Goal: Transaction & Acquisition: Purchase product/service

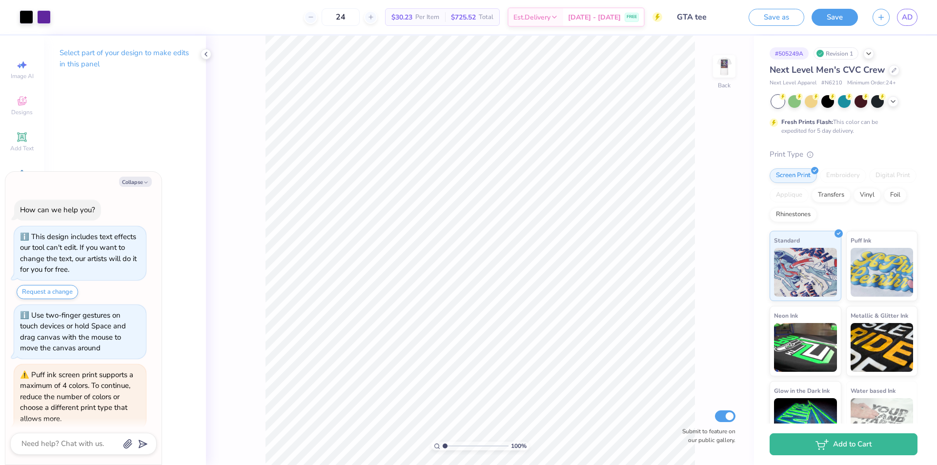
scroll to position [132, 0]
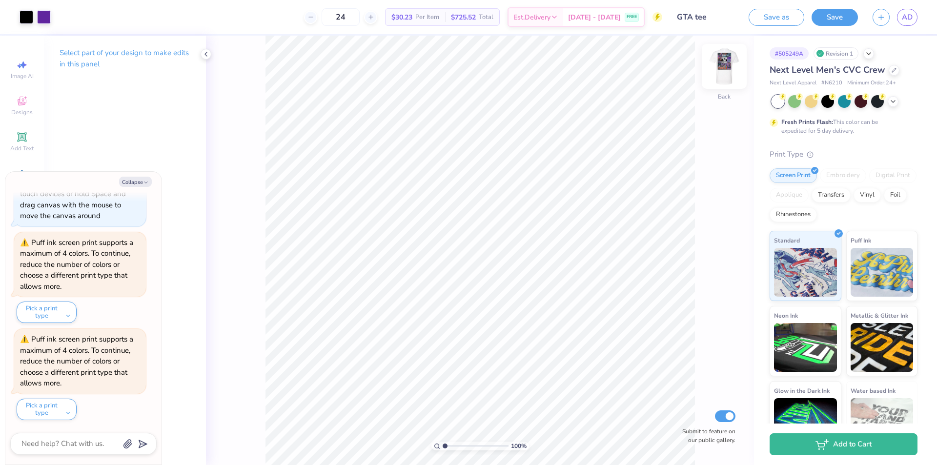
click at [730, 72] on img at bounding box center [724, 66] width 39 height 39
type textarea "x"
drag, startPoint x: 443, startPoint y: 446, endPoint x: 450, endPoint y: 446, distance: 7.8
type input "1.86"
click at [450, 446] on input "range" at bounding box center [476, 446] width 66 height 9
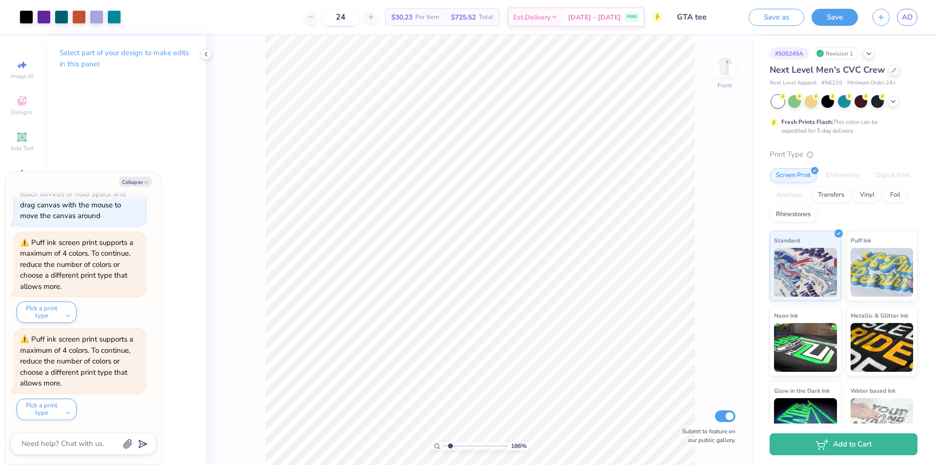
click at [356, 18] on input "24" at bounding box center [341, 17] width 38 height 18
drag, startPoint x: 358, startPoint y: 17, endPoint x: 343, endPoint y: 15, distance: 14.2
click at [343, 15] on input "24" at bounding box center [341, 17] width 38 height 18
click at [314, 15] on icon at bounding box center [310, 17] width 7 height 7
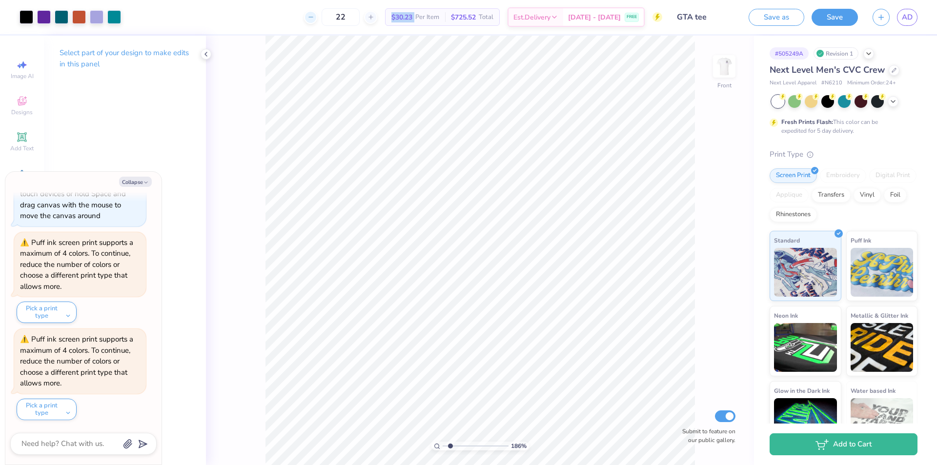
click at [314, 15] on icon at bounding box center [310, 17] width 7 height 7
click at [320, 15] on div "19 Per Item Total Est. Delivery N/A FREE" at bounding box center [395, 17] width 534 height 34
click at [376, 17] on div at bounding box center [370, 17] width 13 height 13
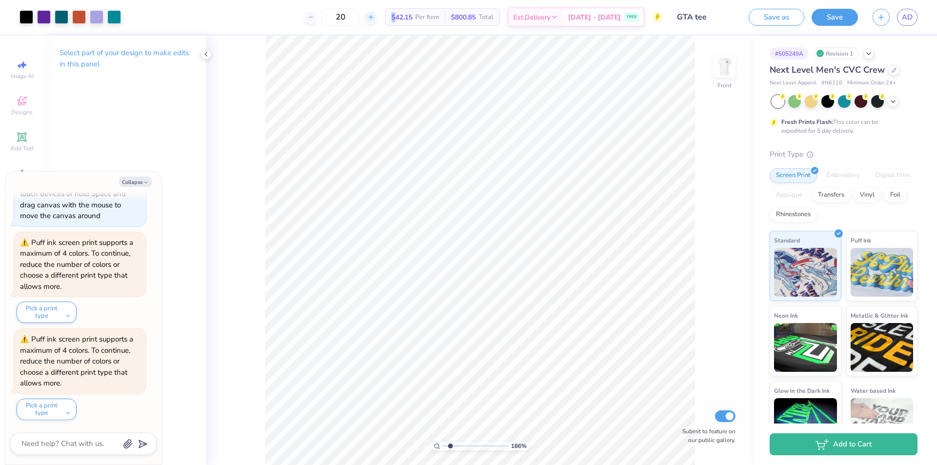
click at [376, 17] on div at bounding box center [370, 17] width 13 height 13
click at [374, 16] on icon at bounding box center [370, 17] width 7 height 7
type input "24"
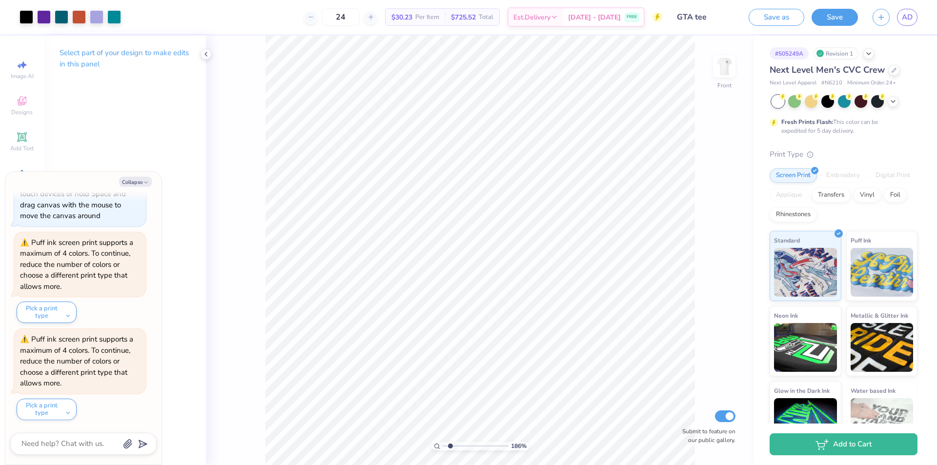
type textarea "x"
